Goal: Navigation & Orientation: Find specific page/section

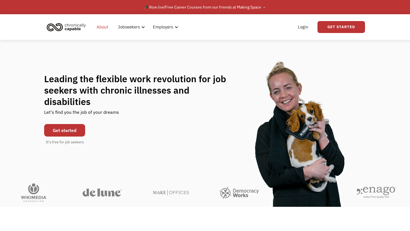
click at [98, 29] on link "About" at bounding box center [102, 27] width 19 height 18
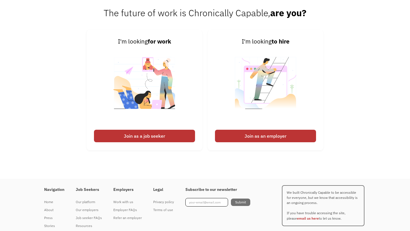
scroll to position [873, 0]
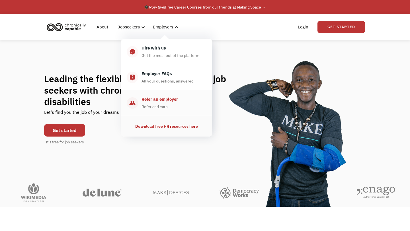
click at [158, 98] on div "Refer an employer" at bounding box center [160, 99] width 36 height 7
